Goal: Connect with others: Connect with other users

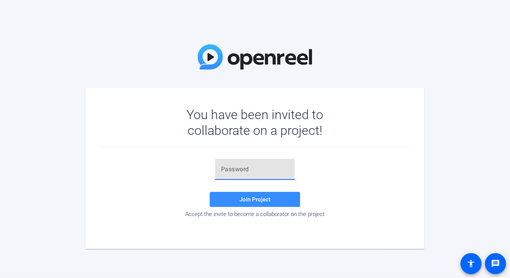
click at [263, 169] on input "text" at bounding box center [255, 169] width 68 height 9
paste input "~(rM5i"
type input "~(rM5i"
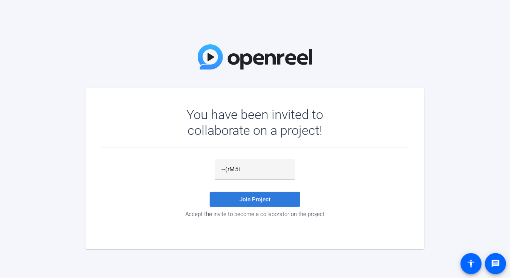
click at [244, 192] on span at bounding box center [255, 200] width 90 height 18
click at [244, 200] on span "Join Project" at bounding box center [254, 199] width 31 height 7
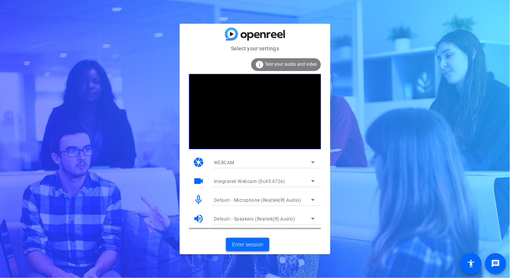
click at [255, 244] on span "Enter session" at bounding box center [247, 245] width 31 height 8
